Goal: Task Accomplishment & Management: Use online tool/utility

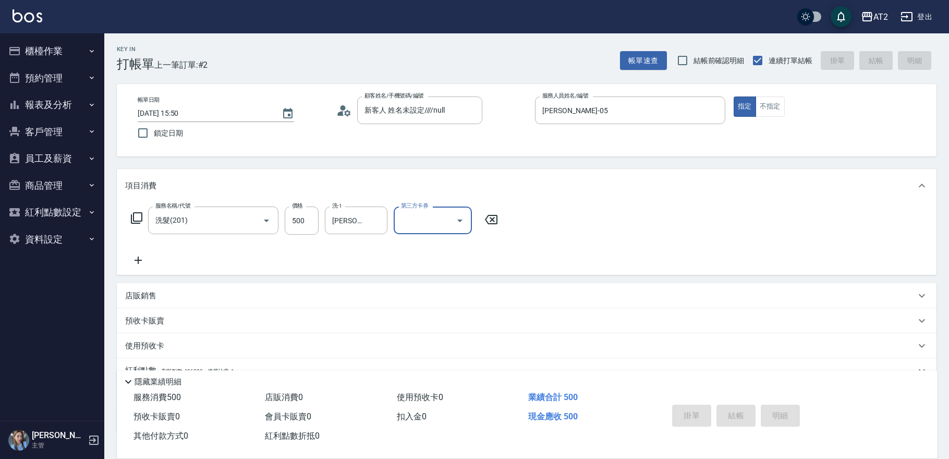
type input "0"
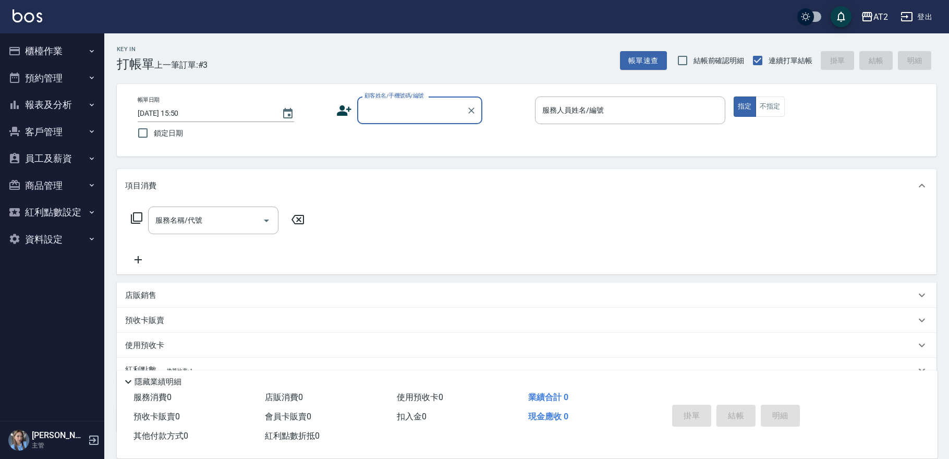
click at [60, 107] on button "報表及分析" at bounding box center [52, 104] width 96 height 27
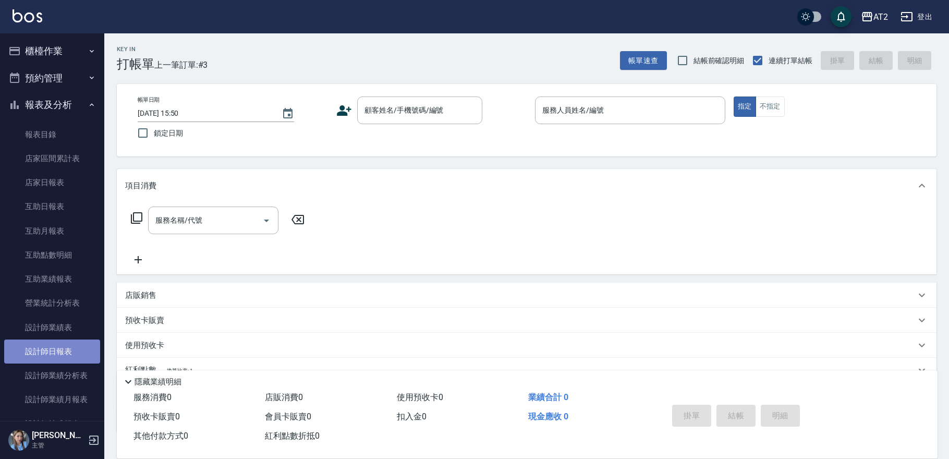
click at [62, 346] on link "設計師日報表" at bounding box center [52, 352] width 96 height 24
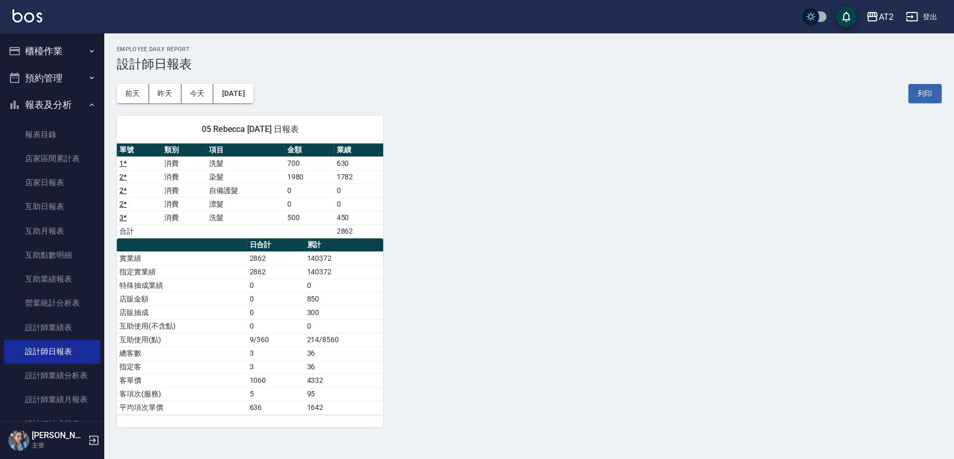
click at [52, 50] on button "櫃檯作業" at bounding box center [52, 51] width 96 height 27
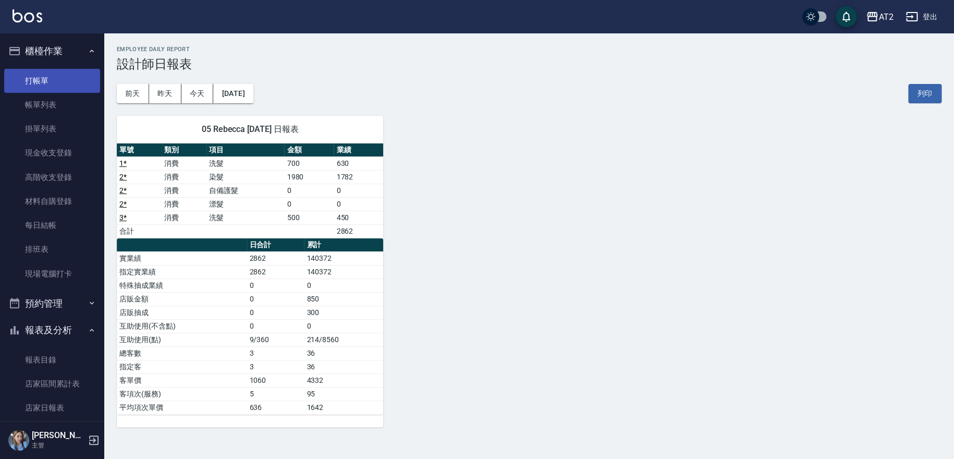
click at [55, 83] on link "打帳單" at bounding box center [52, 81] width 96 height 24
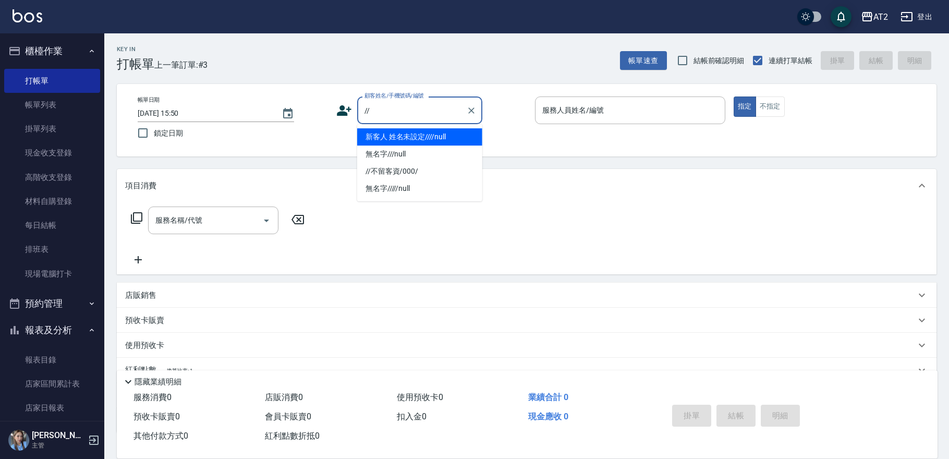
type input "新客人 姓名未設定////null"
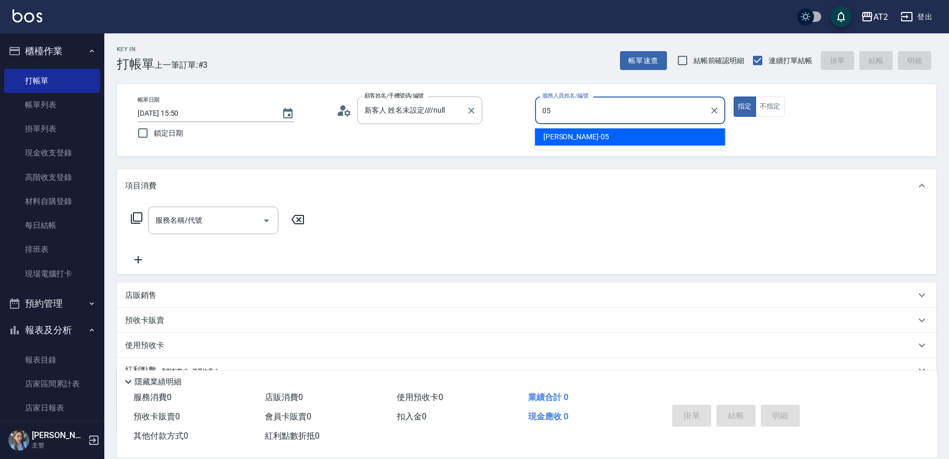
type input "[PERSON_NAME]-05"
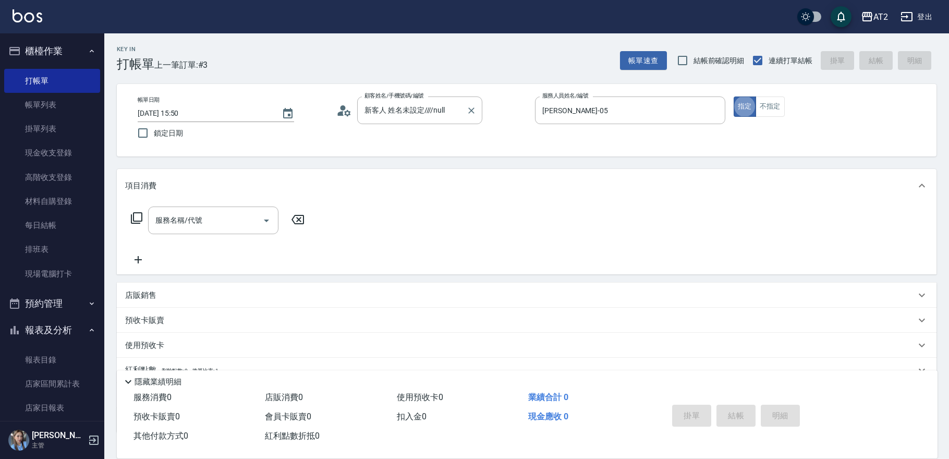
type button "true"
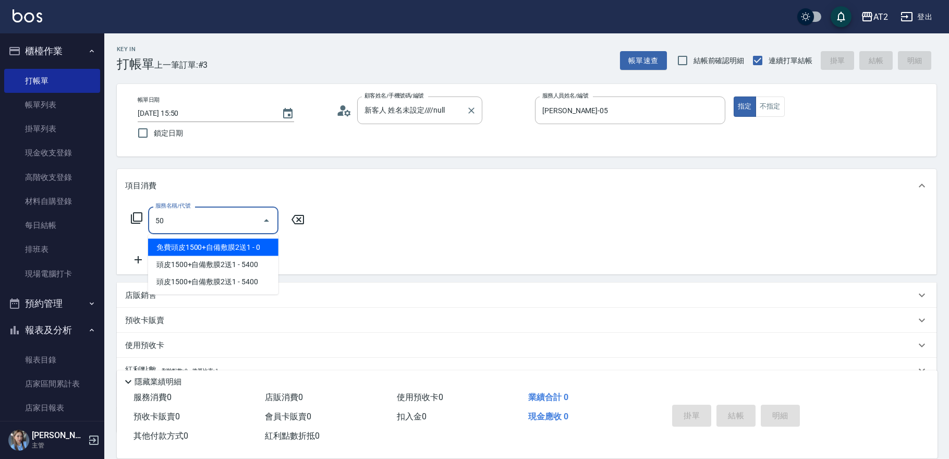
type input "501"
type input "100"
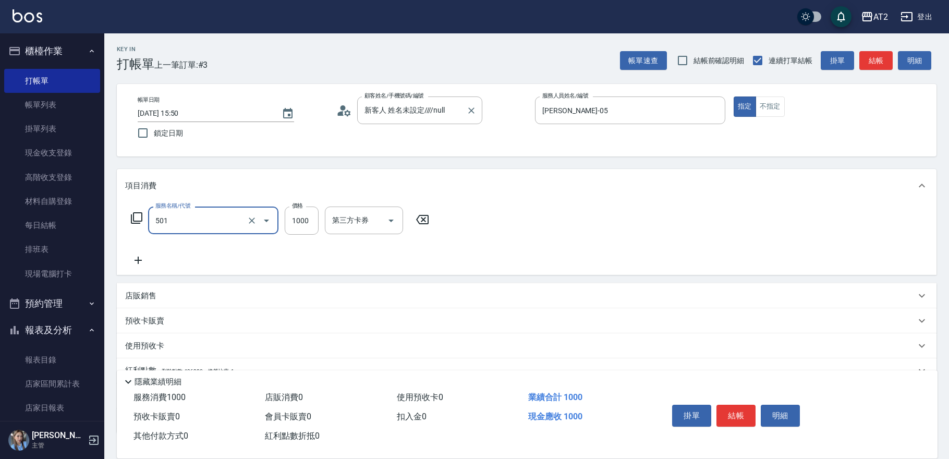
type input "染髮(501)"
type input "1"
type input "0"
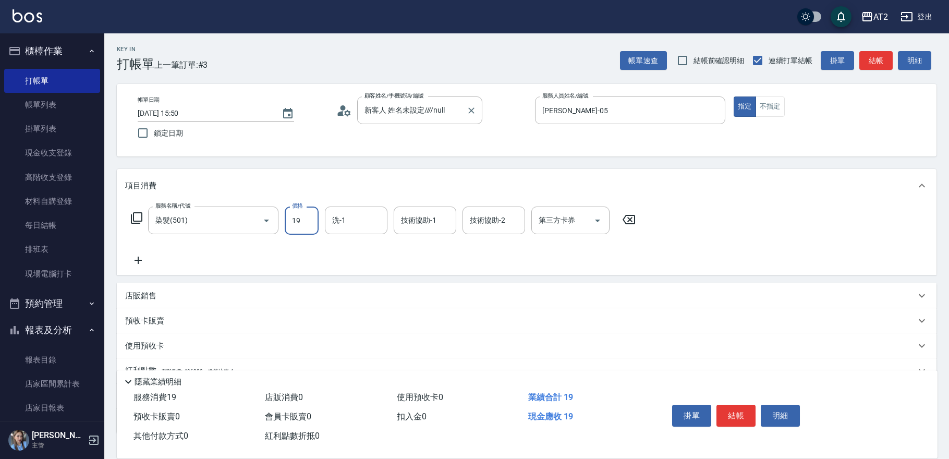
type input "198"
type input "10"
type input "1980"
type input "190"
type input "1980"
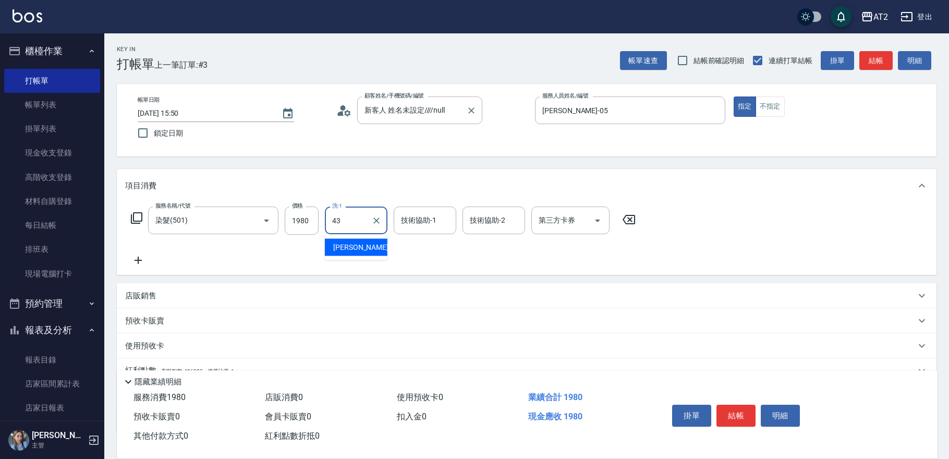
type input "[PERSON_NAME]-43"
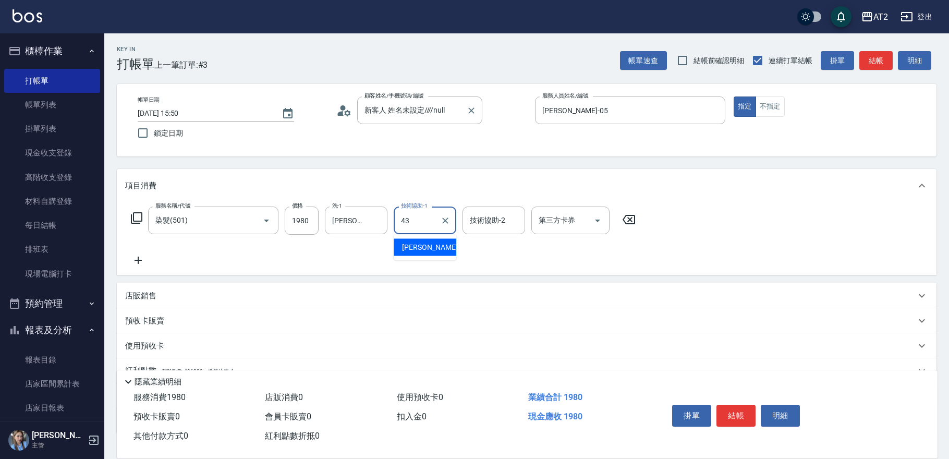
type input "[PERSON_NAME]-43"
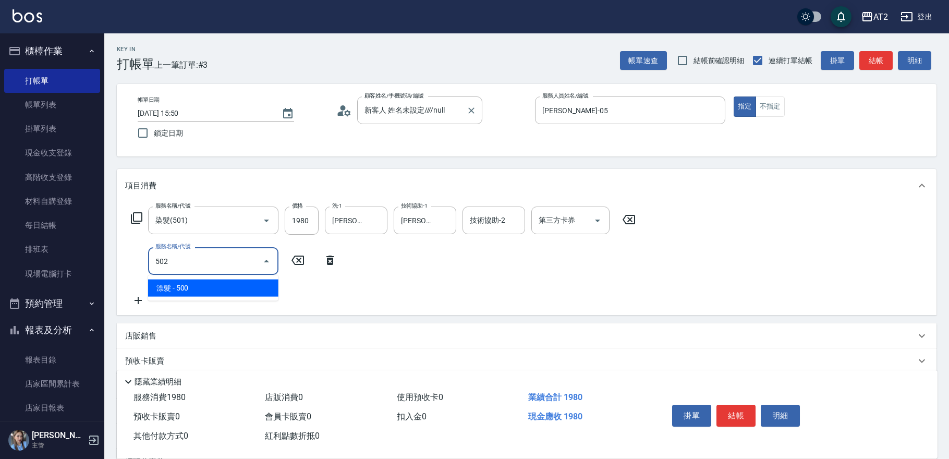
type input "502"
type input "240"
type input "漂髮(502)"
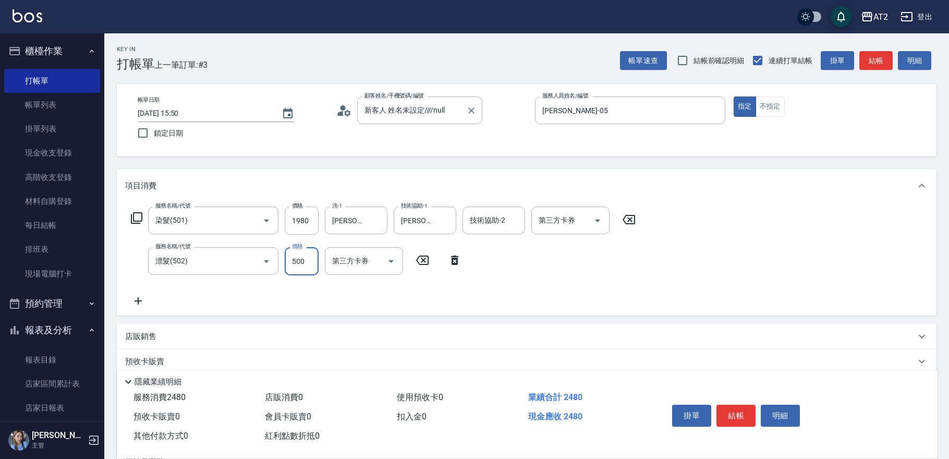
type input "0"
type input "190"
type input "0"
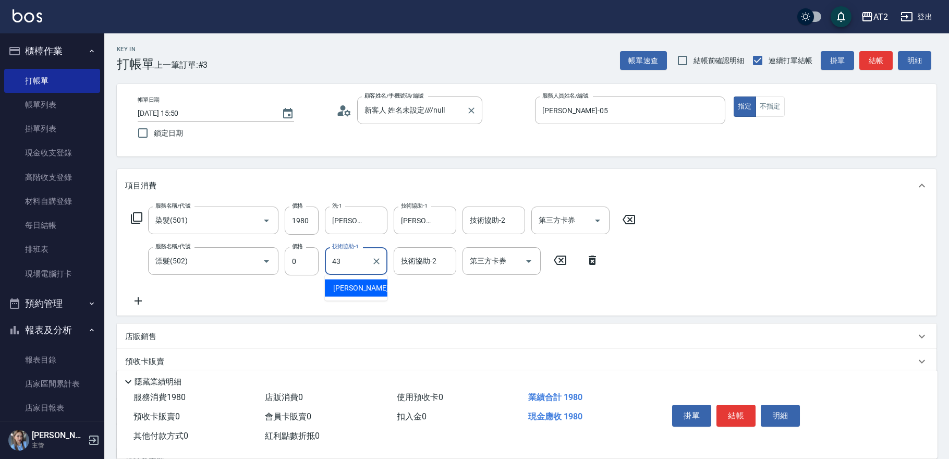
type input "[PERSON_NAME]-43"
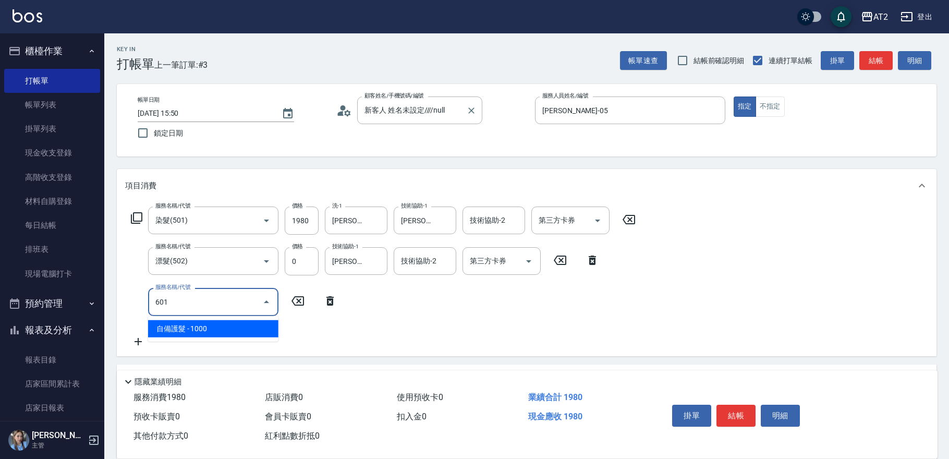
type input "601"
type input "290"
type input "自備護髮(601)"
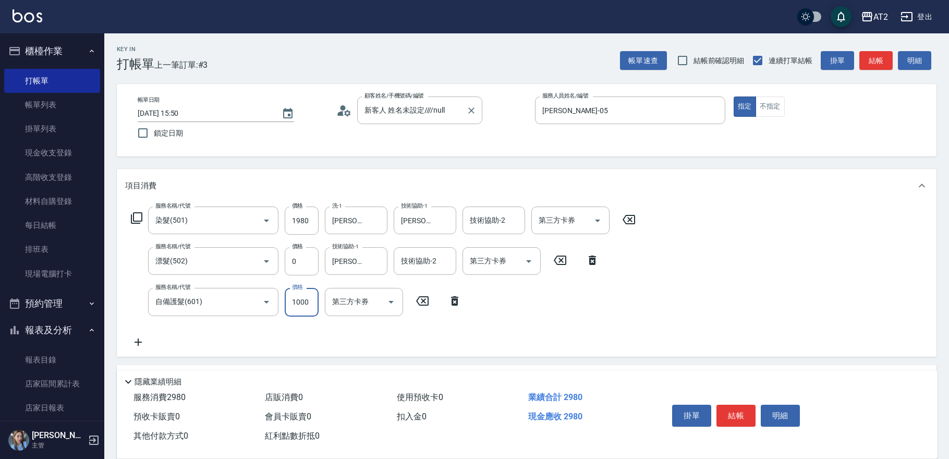
type input "1"
type input "190"
type input "150"
type input "340"
type input "1500"
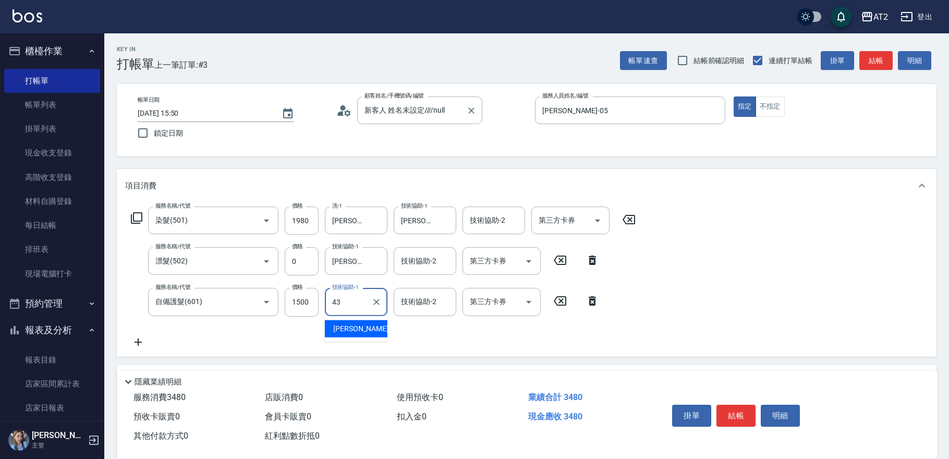
type input "[PERSON_NAME]-43"
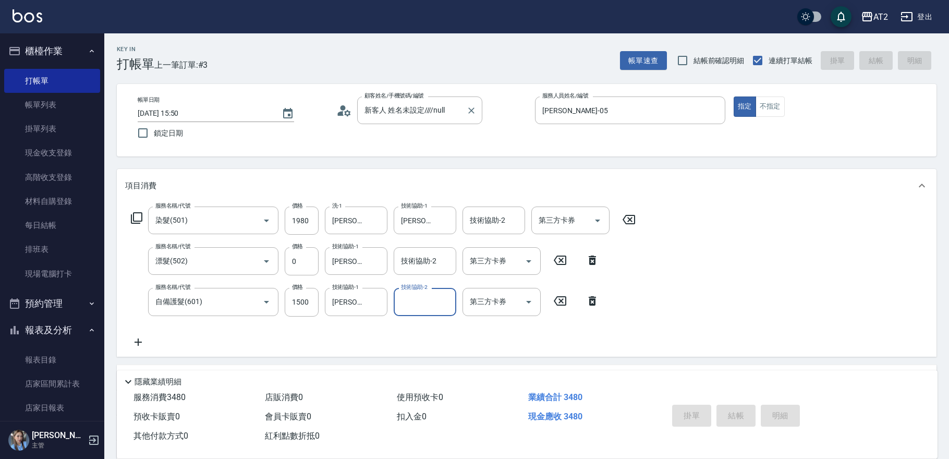
type input "[DATE] 16:06"
type input "0"
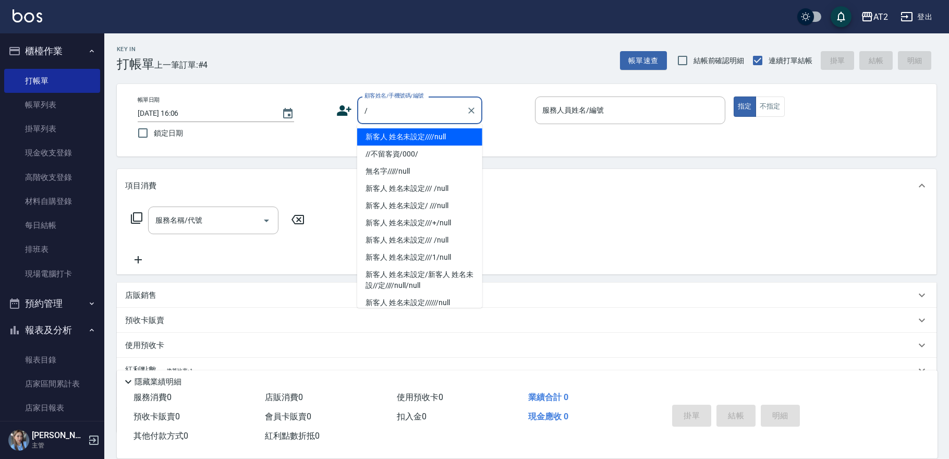
type input "新客人 姓名未設定////null"
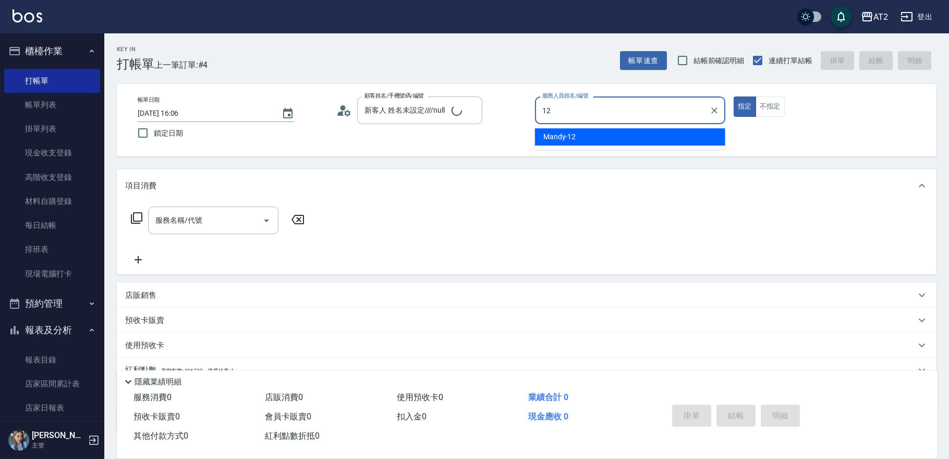
type input "12"
type input "無名字///null"
type input "Mandy-12"
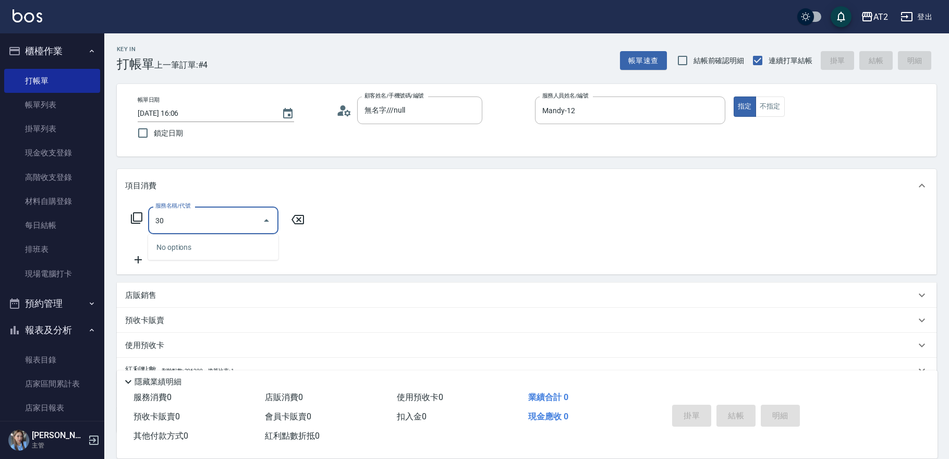
type input "301"
type input "150"
type input "燙髮(301)"
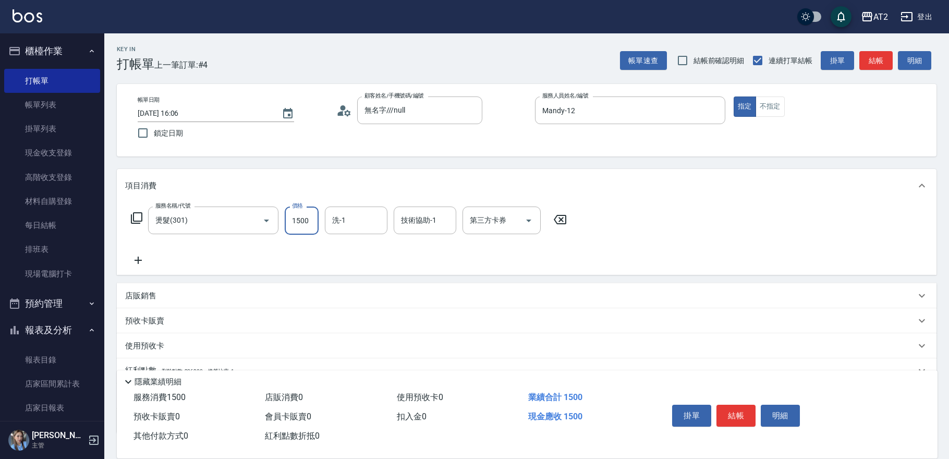
type input "0"
type input "114"
type input "10"
type input "11"
type input "0"
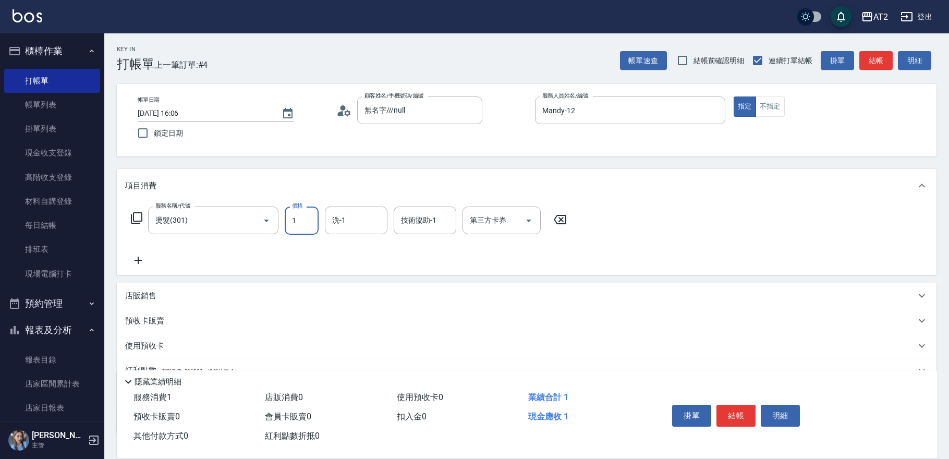
type input "15"
type input "10"
type input "150"
type input "1500"
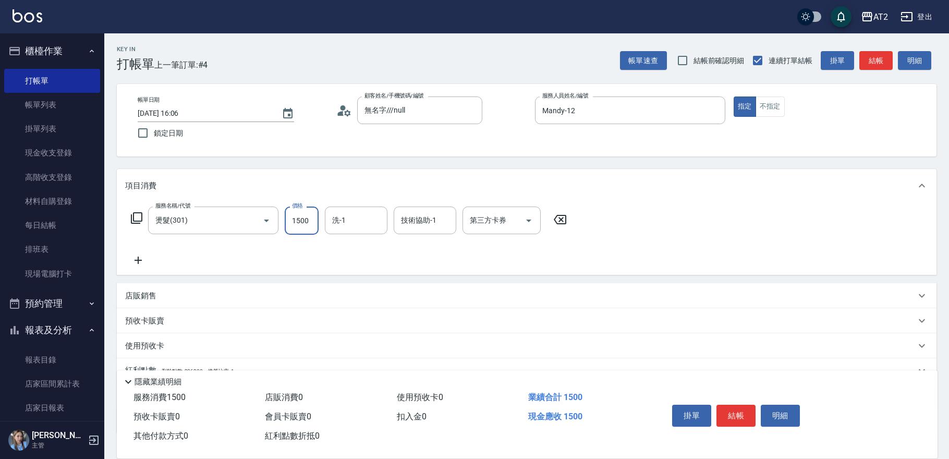
scroll to position [115, 0]
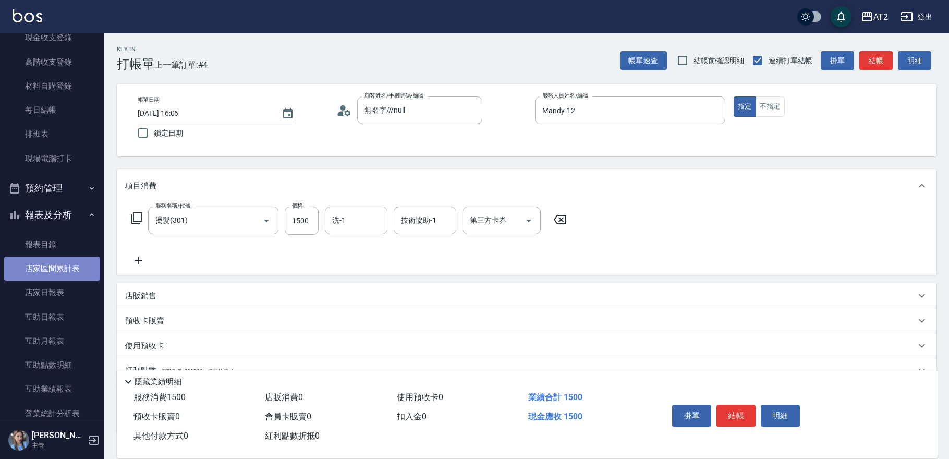
click at [58, 277] on link "店家區間累計表" at bounding box center [52, 269] width 96 height 24
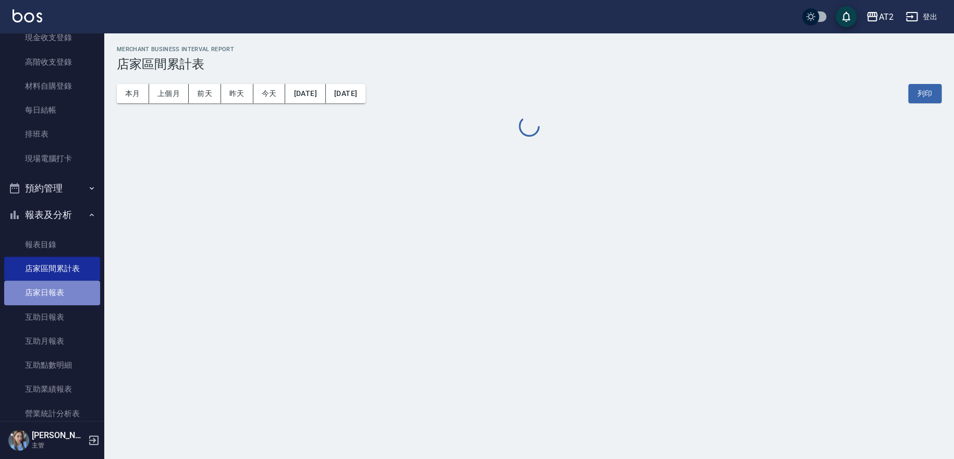
click at [61, 293] on link "店家日報表" at bounding box center [52, 293] width 96 height 24
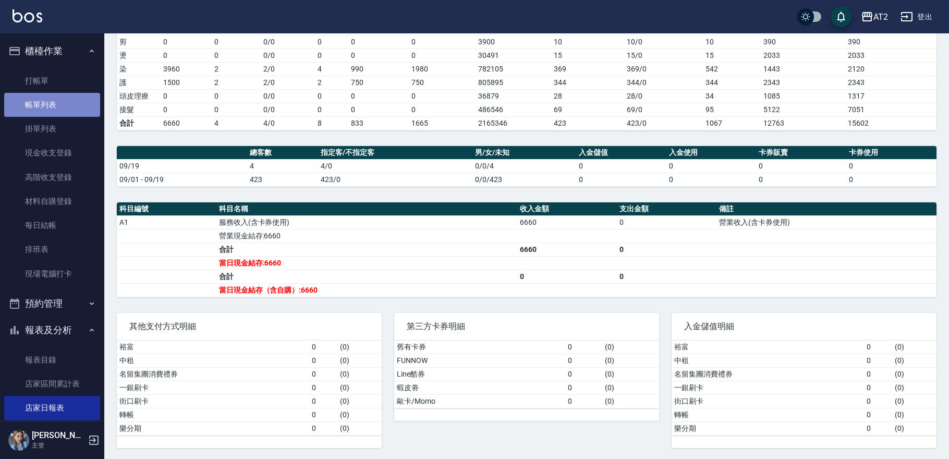
click at [58, 97] on link "帳單列表" at bounding box center [52, 105] width 96 height 24
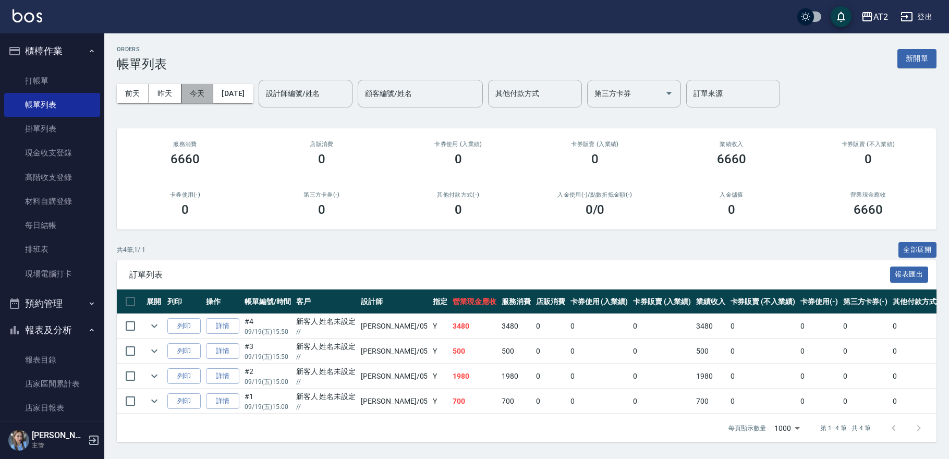
click at [196, 85] on button "今天" at bounding box center [197, 93] width 32 height 19
click at [71, 84] on link "打帳單" at bounding box center [52, 81] width 96 height 24
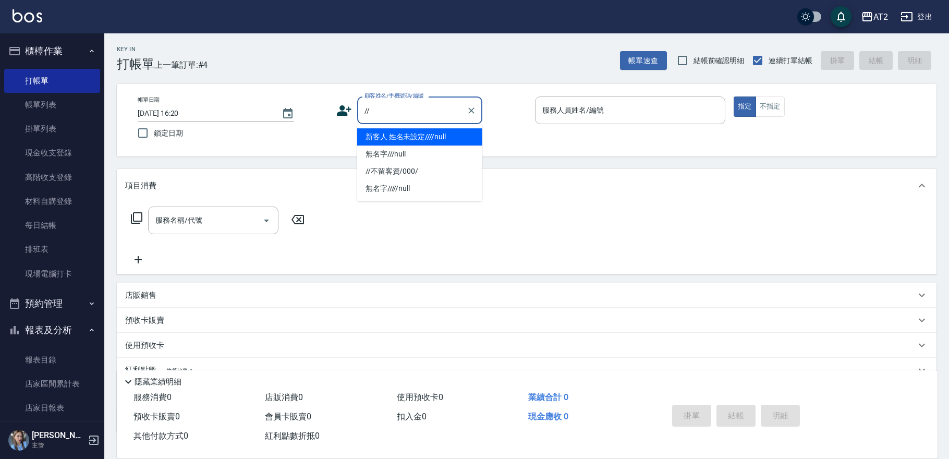
type input "新客人 姓名未設定////null"
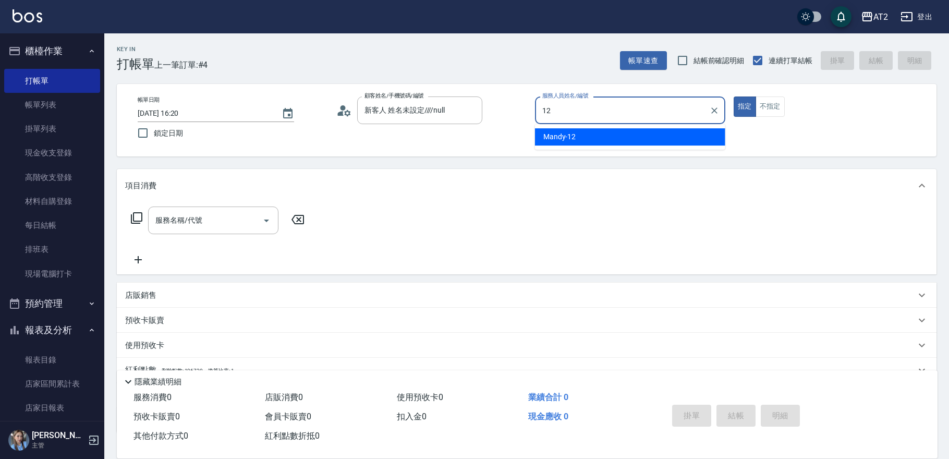
type input "Mandy-12"
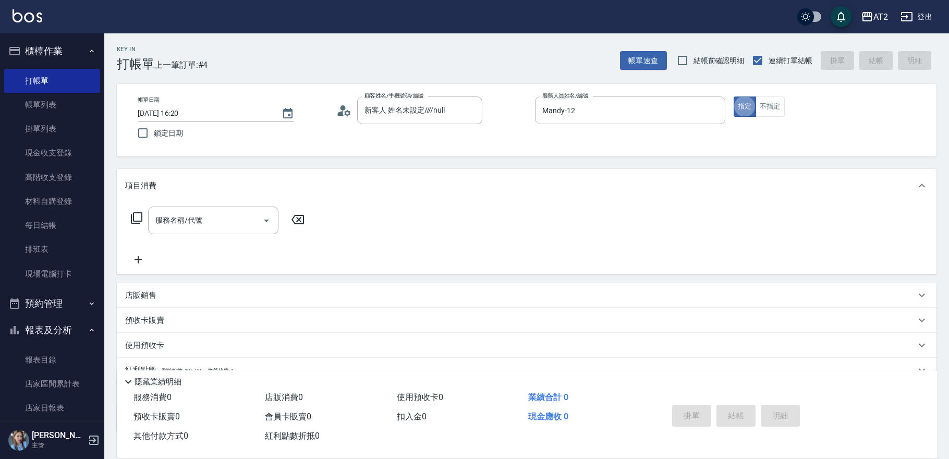
type button "true"
type input "301"
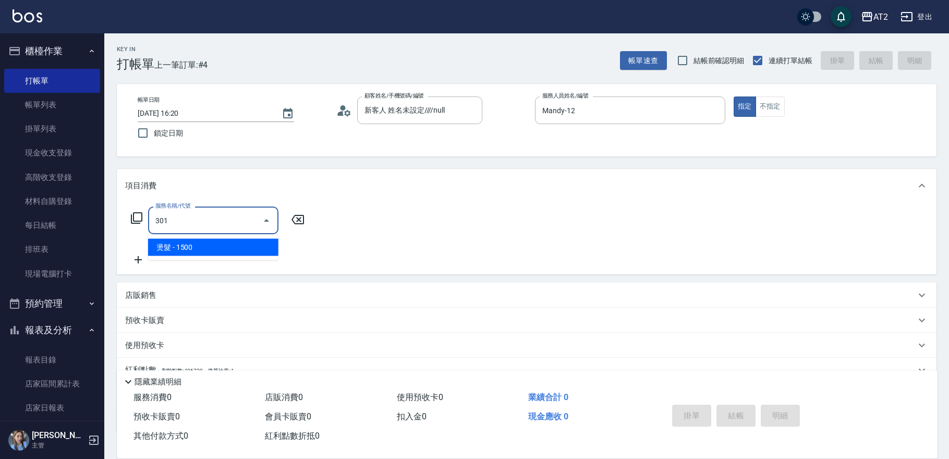
type input "150"
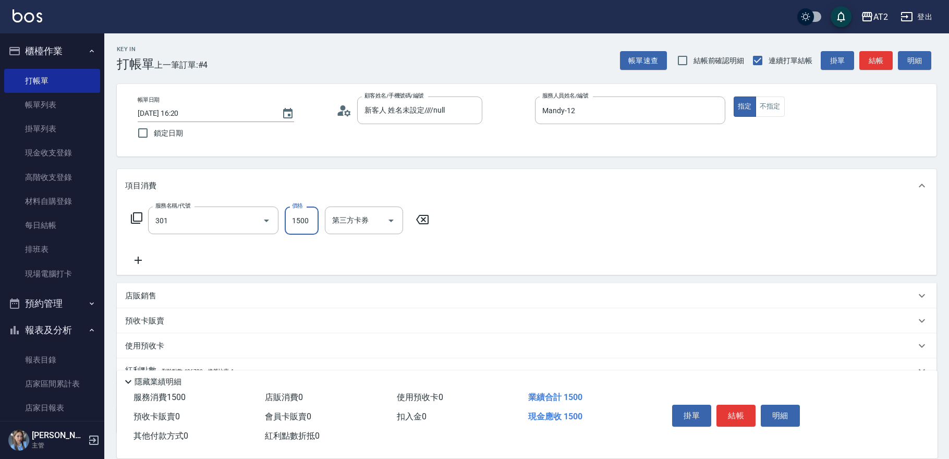
type input "燙髮(301)"
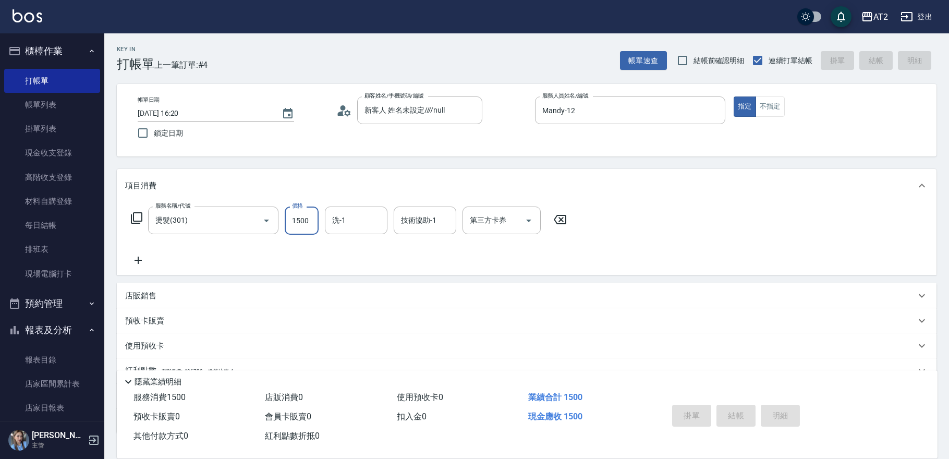
type input "0"
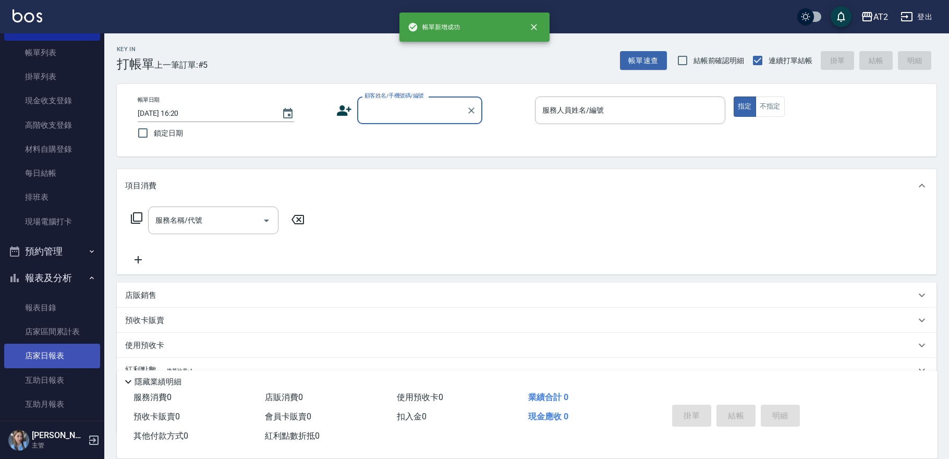
scroll to position [58, 0]
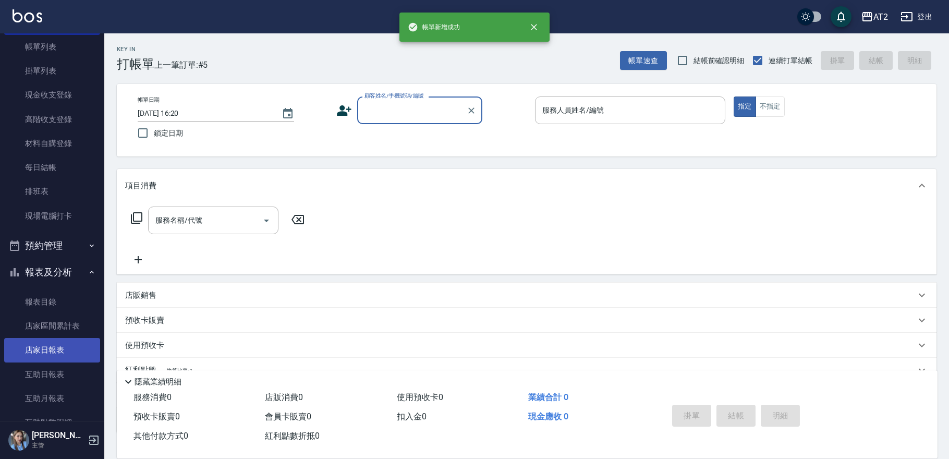
click at [61, 347] on link "店家日報表" at bounding box center [52, 350] width 96 height 24
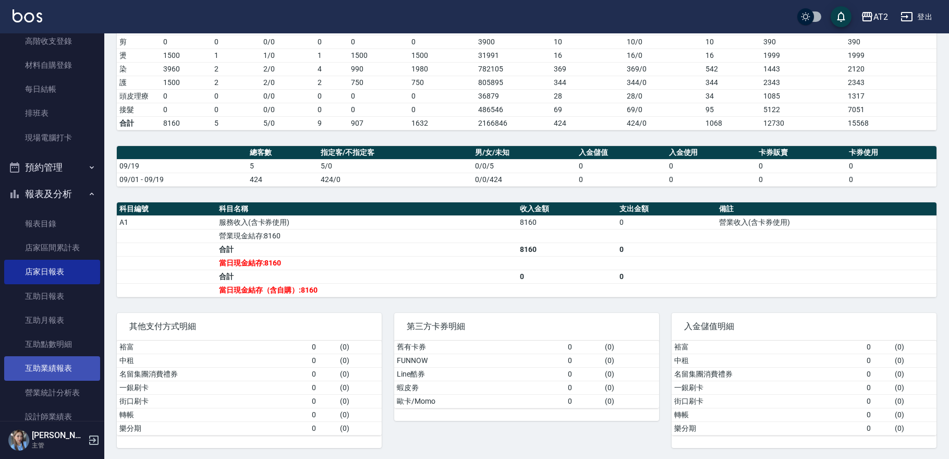
scroll to position [174, 0]
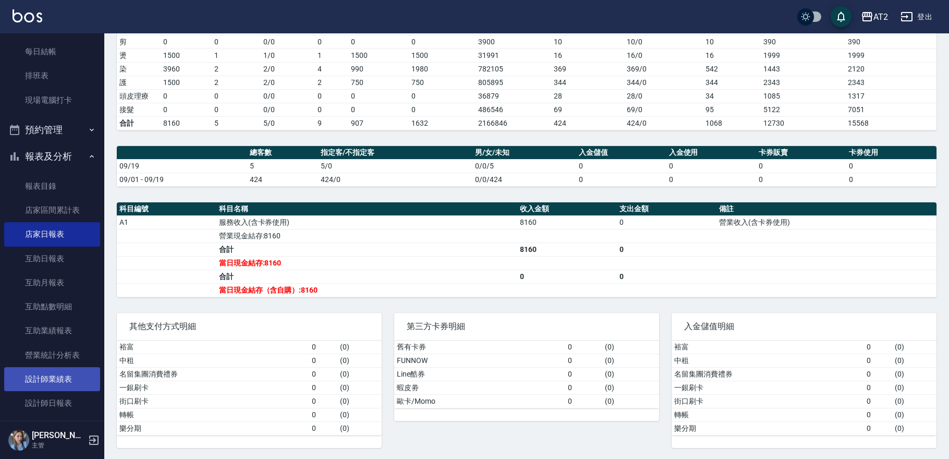
click at [67, 368] on link "設計師業績表" at bounding box center [52, 379] width 96 height 24
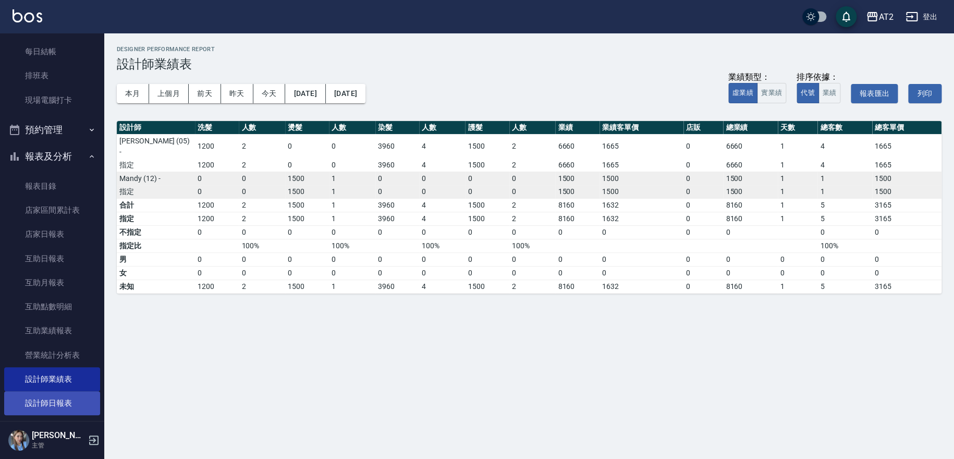
click at [67, 410] on link "設計師日報表" at bounding box center [52, 403] width 96 height 24
